Goal: Information Seeking & Learning: Learn about a topic

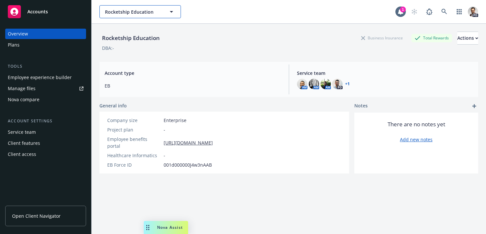
click at [143, 10] on span "Rocketship Education" at bounding box center [133, 11] width 56 height 7
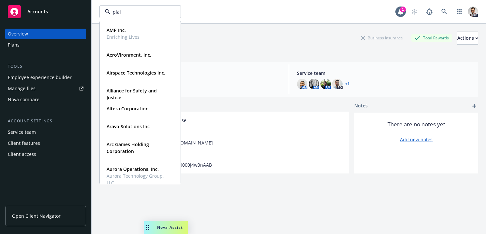
type input "plaid"
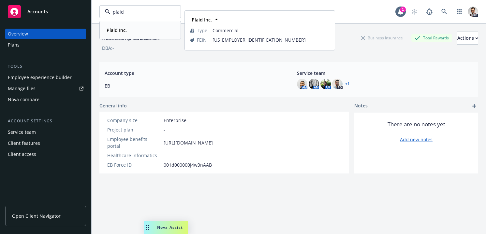
click at [135, 29] on div "Plaid Inc." at bounding box center [140, 29] width 72 height 9
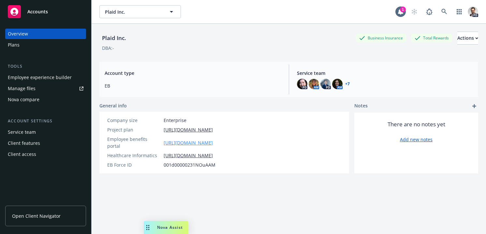
click at [213, 139] on link "https://app.newfront.com/employee/0241a9bc-b2f8-42b9-8243-8a3583a686d5/overview" at bounding box center [188, 142] width 49 height 7
click at [49, 218] on span "Open Client Navigator" at bounding box center [36, 216] width 49 height 7
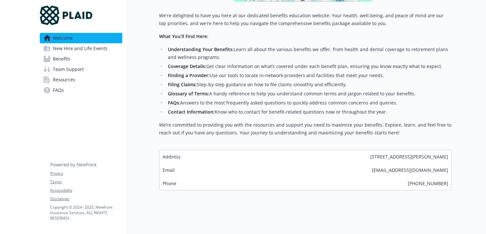
scroll to position [174, 0]
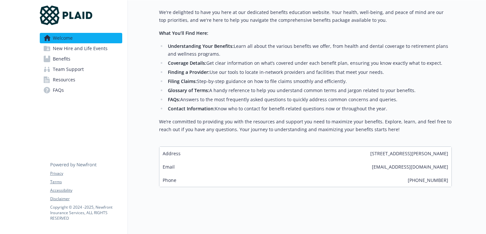
click at [95, 50] on span "New Hire and Life Events" at bounding box center [80, 48] width 55 height 10
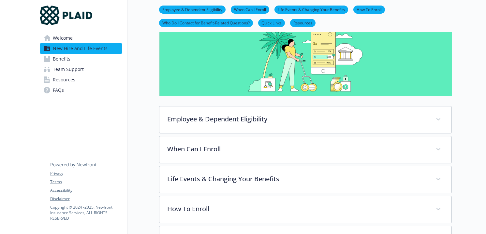
scroll to position [53, 0]
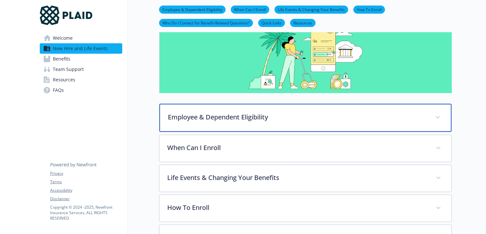
click at [225, 118] on p "Employee & Dependent Eligibility" at bounding box center [297, 117] width 259 height 10
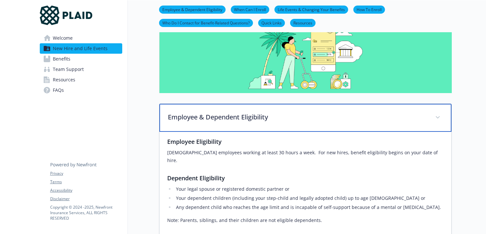
click at [224, 117] on p "Employee & Dependent Eligibility" at bounding box center [297, 117] width 259 height 10
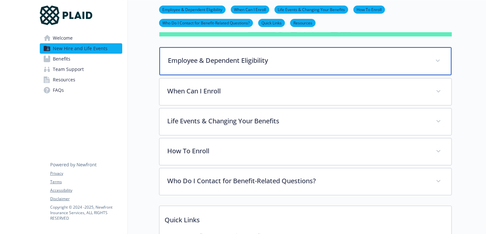
scroll to position [112, 0]
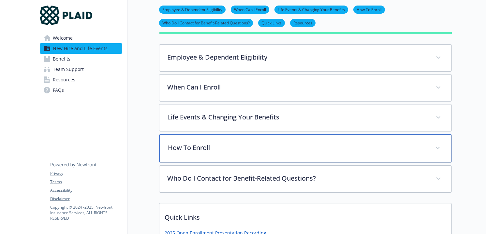
click at [201, 152] on p "How To Enroll" at bounding box center [297, 148] width 259 height 10
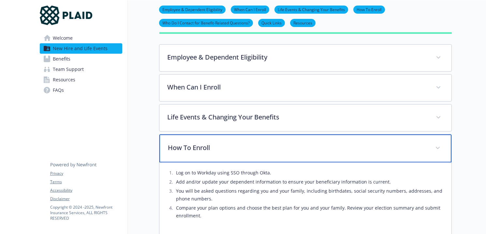
scroll to position [131, 0]
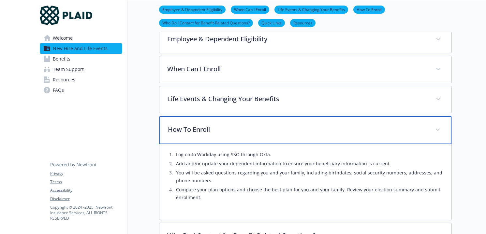
click at [247, 133] on p "How To Enroll" at bounding box center [297, 130] width 259 height 10
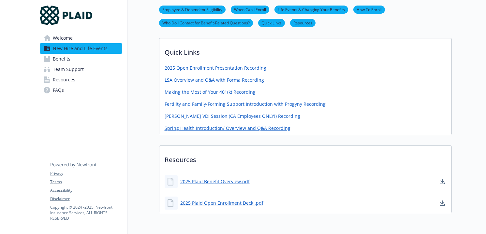
scroll to position [280, 0]
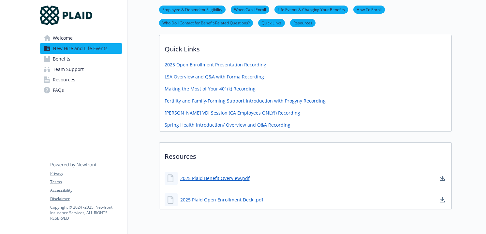
click at [69, 56] on span "Benefits" at bounding box center [62, 59] width 18 height 10
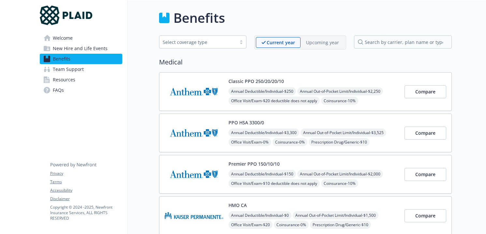
click at [211, 42] on div "Select coverage type" at bounding box center [198, 42] width 70 height 7
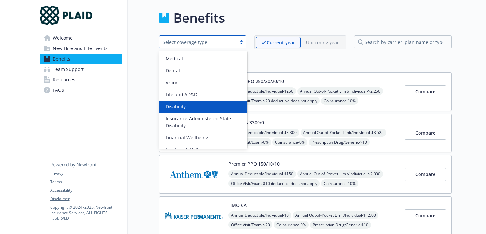
click at [202, 107] on div "Disability" at bounding box center [203, 106] width 81 height 7
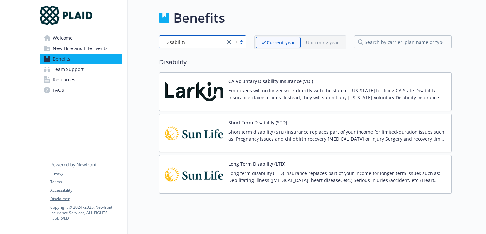
click at [322, 129] on p "Short term disability (STD) insurance replaces part of your income for limited-…" at bounding box center [337, 136] width 218 height 14
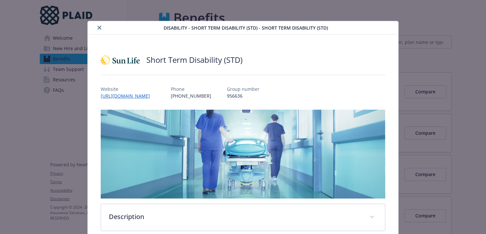
scroll to position [20, 0]
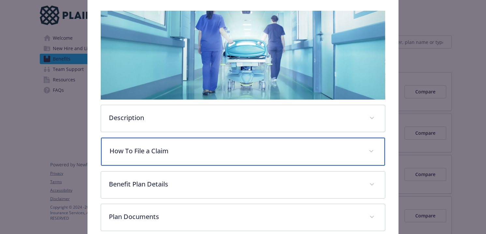
click at [233, 149] on p "How To File a Claim" at bounding box center [234, 151] width 251 height 10
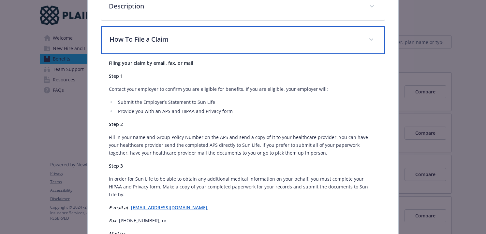
scroll to position [0, 0]
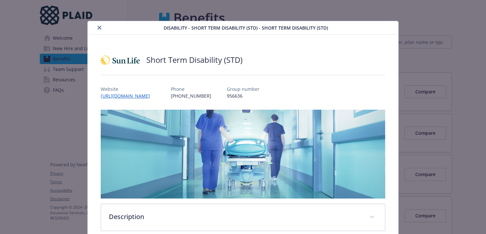
click at [101, 28] on icon "close" at bounding box center [99, 28] width 4 height 4
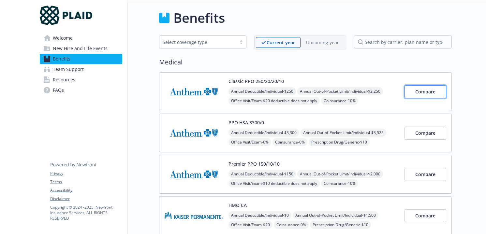
click at [429, 94] on span "Compare" at bounding box center [425, 92] width 20 height 6
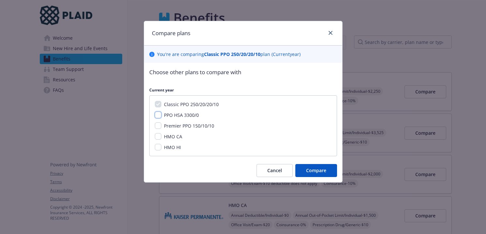
click at [158, 116] on input "PPO HSA 3300/0" at bounding box center [158, 115] width 7 height 7
checkbox input "true"
click at [156, 126] on input "Premier PPO 150/10/10" at bounding box center [158, 125] width 7 height 7
checkbox input "true"
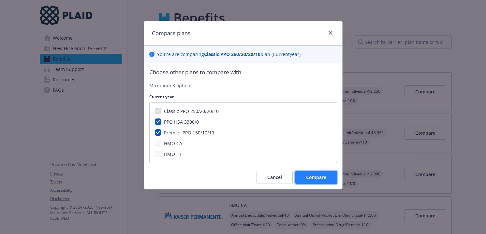
click at [310, 179] on span "Compare" at bounding box center [316, 177] width 20 height 6
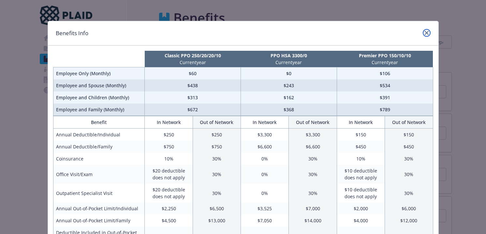
click at [426, 32] on icon "close" at bounding box center [426, 33] width 4 height 4
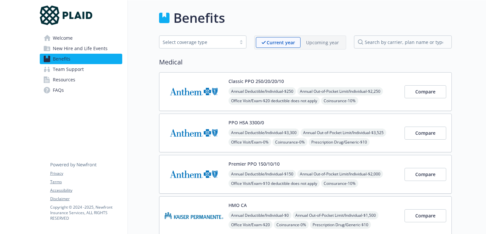
click at [87, 71] on link "Team Support" at bounding box center [81, 69] width 82 height 10
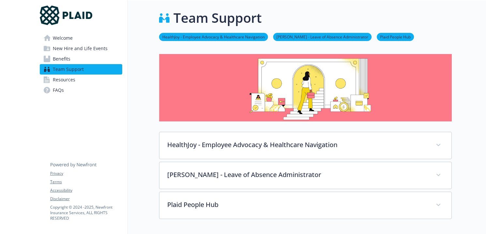
scroll to position [36, 0]
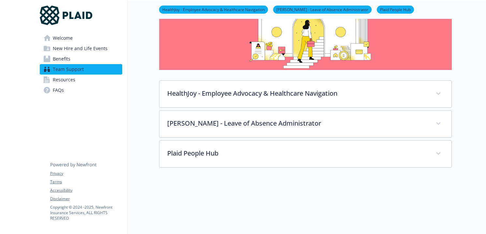
click at [82, 84] on link "Resources" at bounding box center [81, 80] width 82 height 10
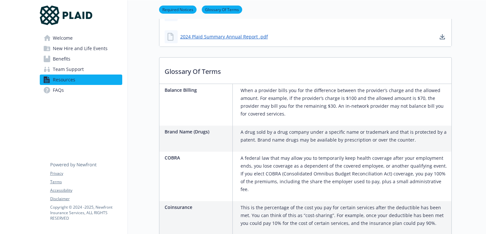
scroll to position [211, 0]
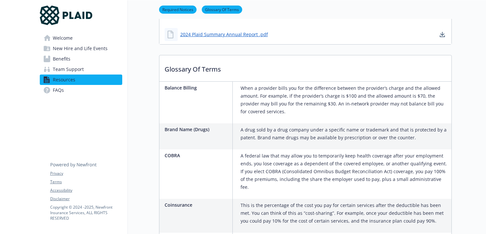
click at [71, 93] on link "FAQs" at bounding box center [81, 90] width 82 height 10
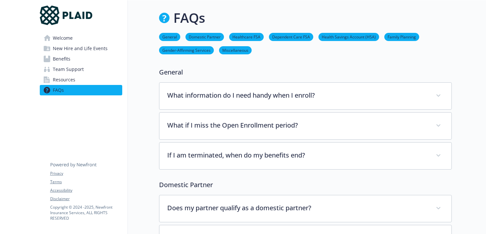
click at [396, 36] on link "Family Planning" at bounding box center [401, 37] width 35 height 6
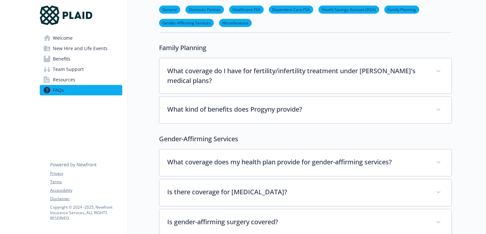
scroll to position [1474, 0]
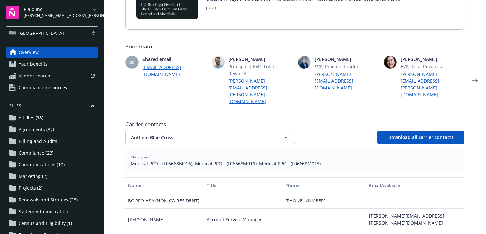
scroll to position [152, 0]
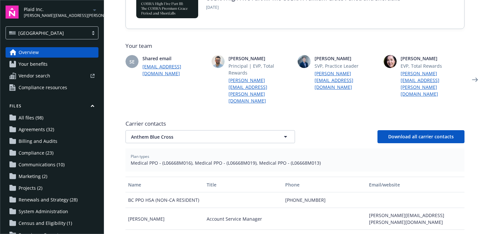
click at [53, 64] on link "Your benefits" at bounding box center [52, 64] width 93 height 10
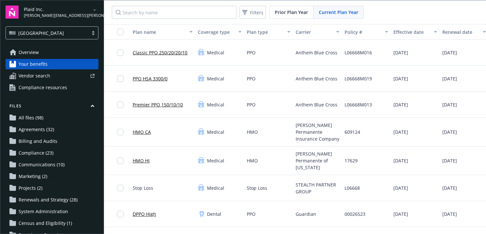
click at [175, 52] on link "Classic PPO 250/20/20/10" at bounding box center [160, 52] width 55 height 7
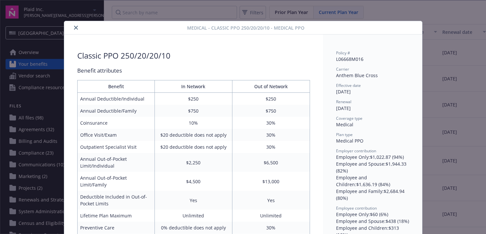
click at [75, 28] on icon "close" at bounding box center [76, 28] width 4 height 4
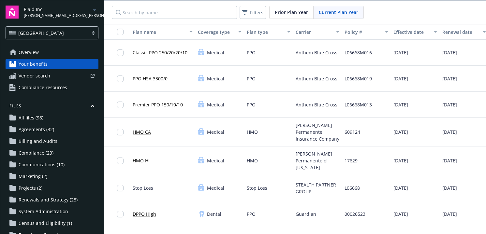
click at [39, 89] on span "Compliance resources" at bounding box center [43, 87] width 49 height 10
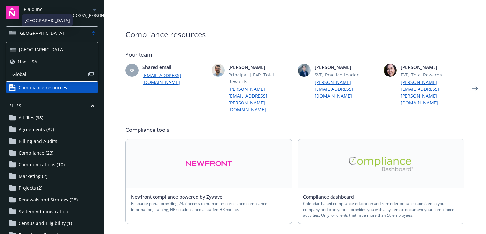
click at [61, 33] on div "USA" at bounding box center [47, 33] width 76 height 7
click at [50, 62] on div "Non-USA" at bounding box center [52, 61] width 84 height 7
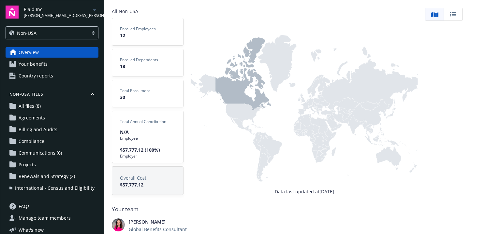
scroll to position [46, 0]
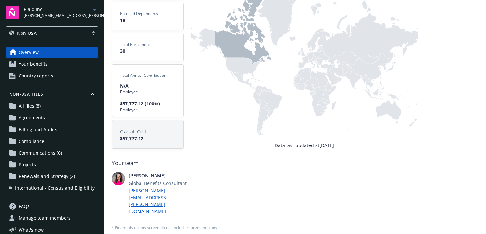
click at [57, 67] on link "Your benefits" at bounding box center [52, 64] width 93 height 10
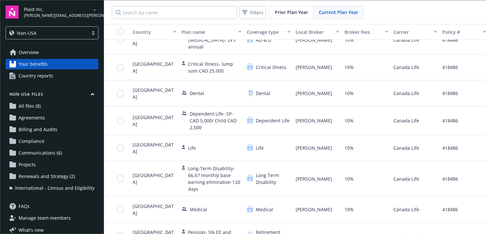
scroll to position [54, 0]
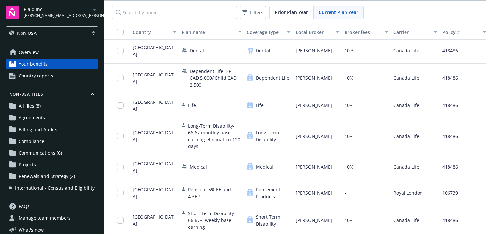
click at [32, 77] on span "Country reports" at bounding box center [36, 76] width 35 height 10
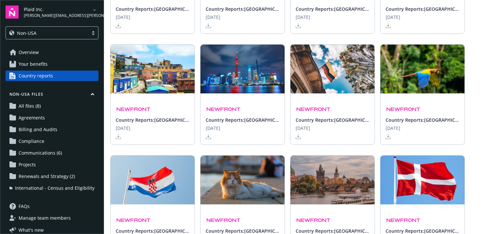
scroll to position [373, 0]
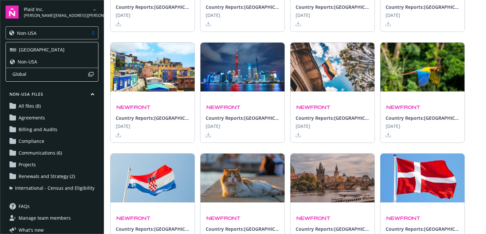
click at [54, 36] on div "Non-USA" at bounding box center [47, 33] width 76 height 7
click at [47, 50] on div "USA" at bounding box center [52, 49] width 84 height 7
